Goal: Task Accomplishment & Management: Manage account settings

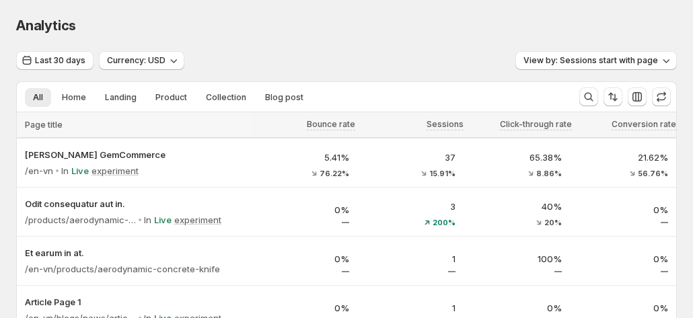
click at [352, 49] on div "Analytics. This page is ready Analytics" at bounding box center [346, 25] width 660 height 51
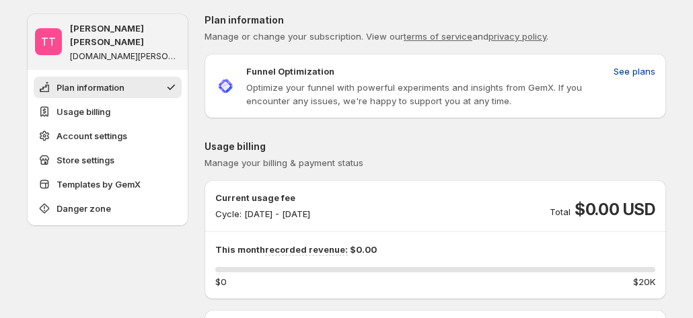
click at [631, 74] on span "See plans" at bounding box center [634, 71] width 42 height 13
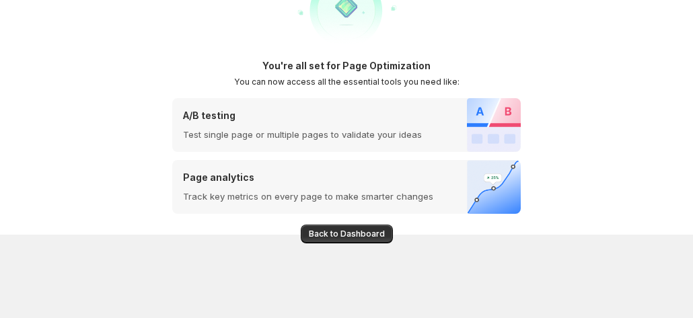
scroll to position [83, 0]
click at [378, 233] on span "Back to Dashboard" at bounding box center [347, 234] width 76 height 11
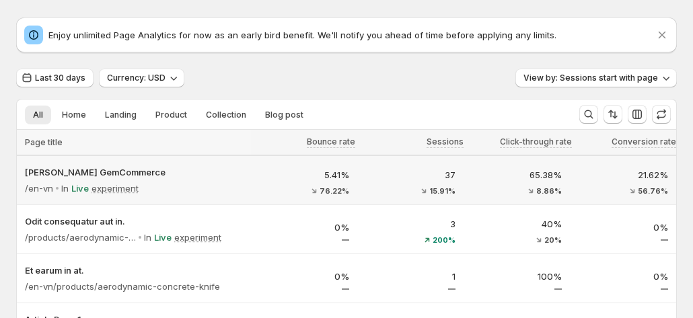
scroll to position [16, 0]
